Goal: Find specific page/section: Find specific page/section

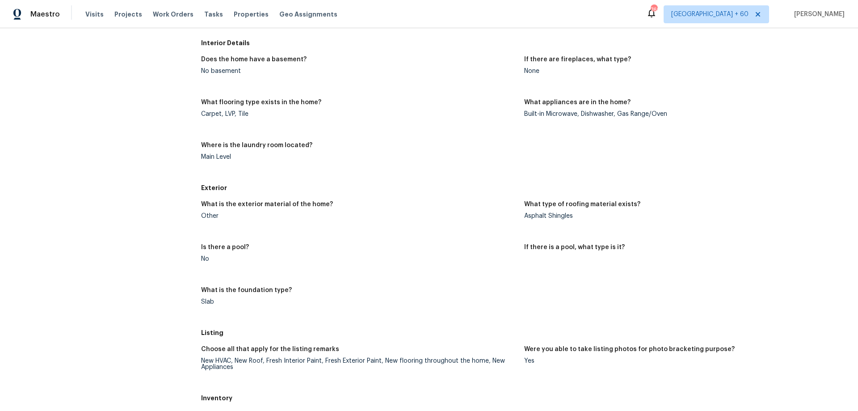
scroll to position [332, 0]
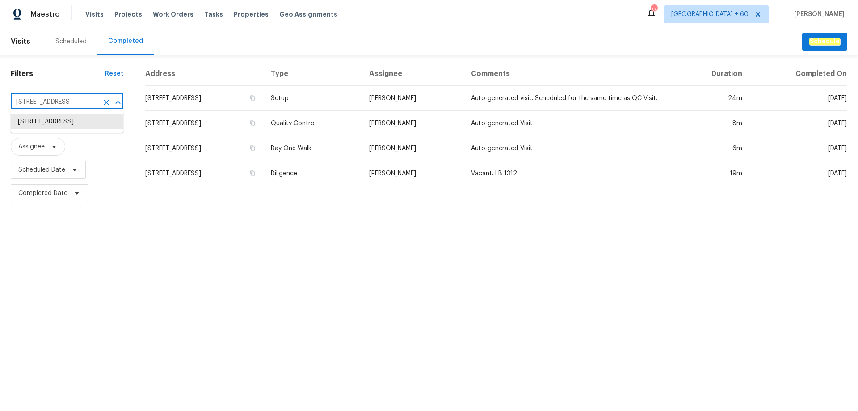
click at [53, 106] on input "10180 Lakeshore Dr, Lancaster, SC 29720" at bounding box center [55, 102] width 88 height 14
paste input "5208 Admirals Lndg"
type input "5208 Admirals Lndg, Lancaster, SC 29720"
click at [64, 125] on li "5208 Admirals Lndg, Lancaster, SC 29720" at bounding box center [67, 121] width 113 height 15
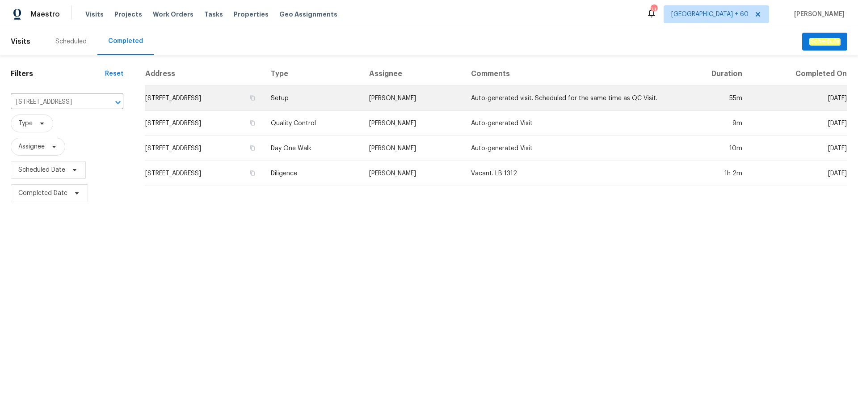
click at [436, 98] on td "[PERSON_NAME]" at bounding box center [412, 98] width 101 height 25
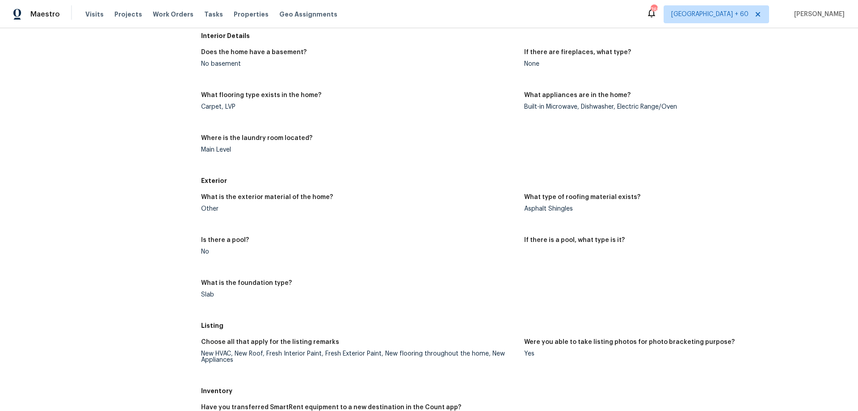
scroll to position [313, 0]
